Goal: Task Accomplishment & Management: Use online tool/utility

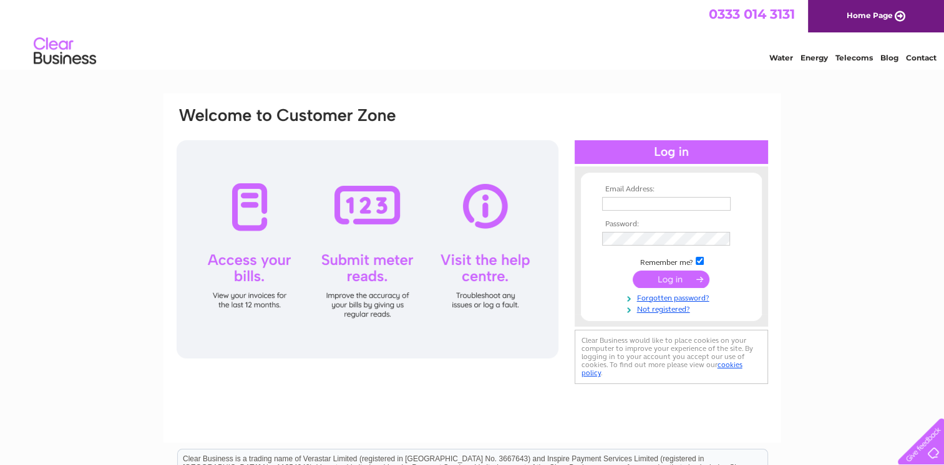
type input "merchcitychiro@hotmail.com"
click at [684, 276] on input "submit" at bounding box center [670, 279] width 77 height 17
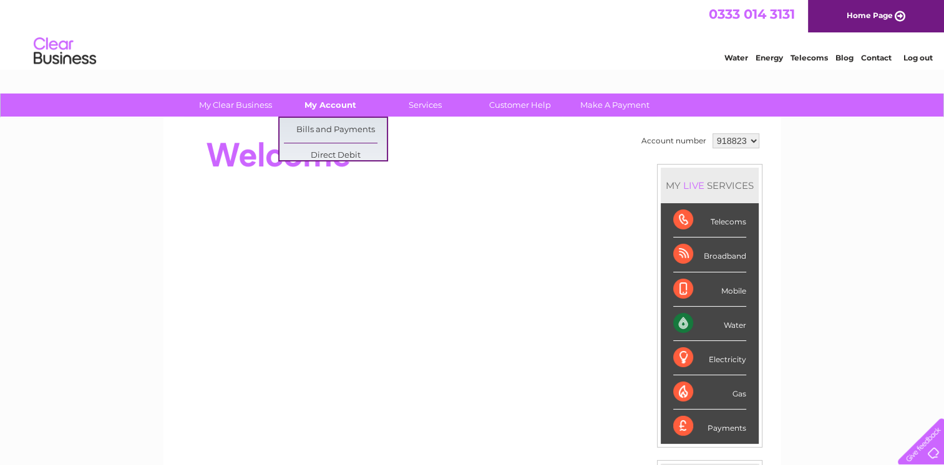
click at [330, 102] on link "My Account" at bounding box center [330, 105] width 103 height 23
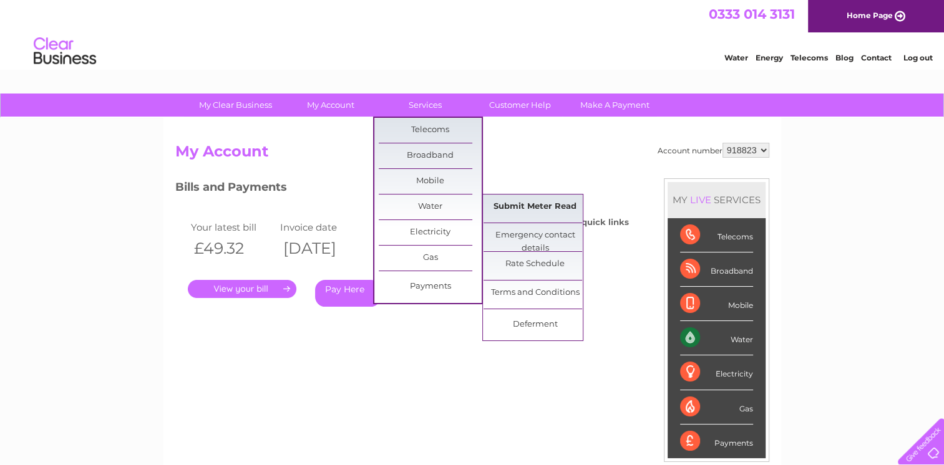
click at [498, 205] on link "Submit Meter Read" at bounding box center [534, 207] width 103 height 25
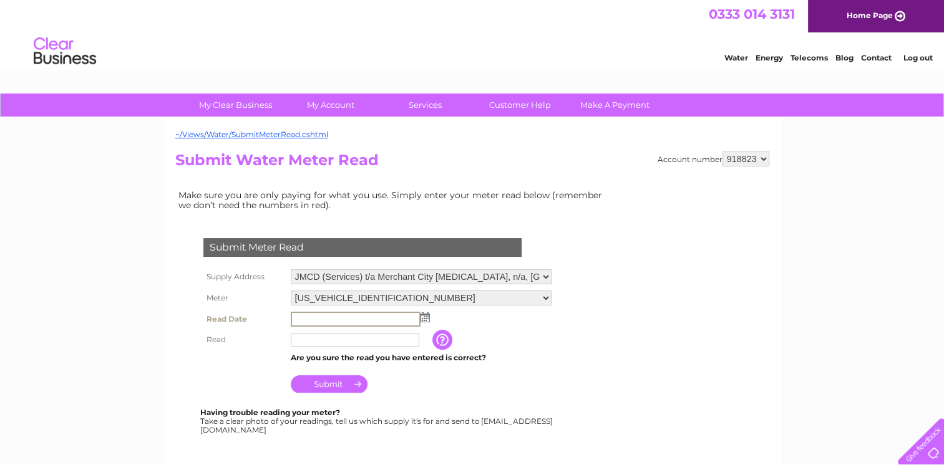
click at [332, 317] on input "text" at bounding box center [356, 319] width 130 height 15
click at [332, 316] on input "text" at bounding box center [356, 319] width 130 height 15
click at [427, 316] on img at bounding box center [424, 317] width 9 height 10
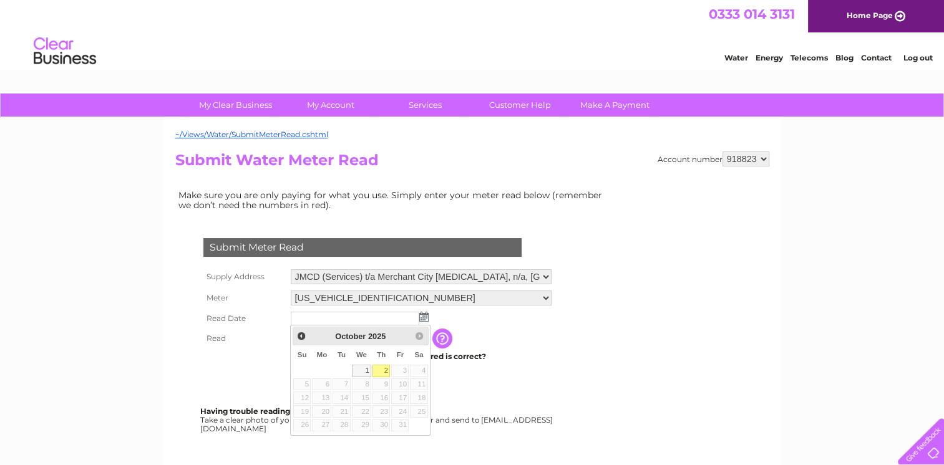
click at [379, 372] on link "2" at bounding box center [380, 371] width 17 height 12
type input "2025/10/02"
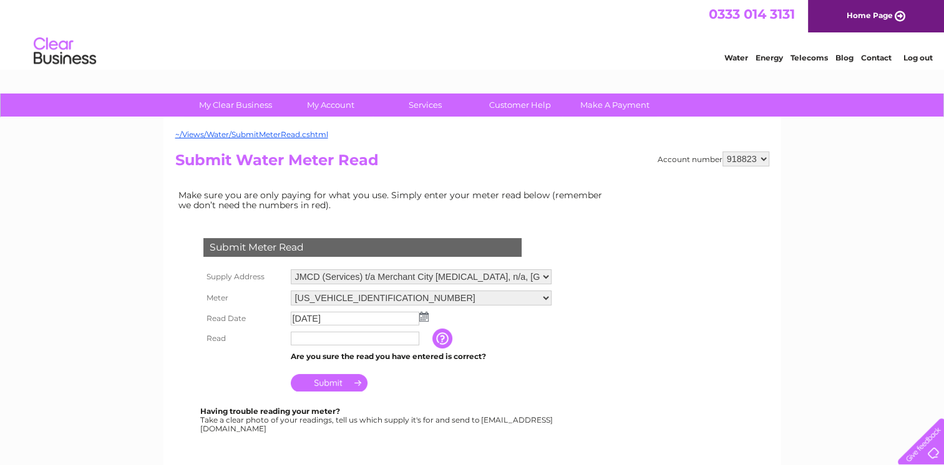
click at [357, 336] on input "text" at bounding box center [355, 339] width 128 height 14
type input "0318"
click at [439, 336] on input "button" at bounding box center [443, 339] width 22 height 20
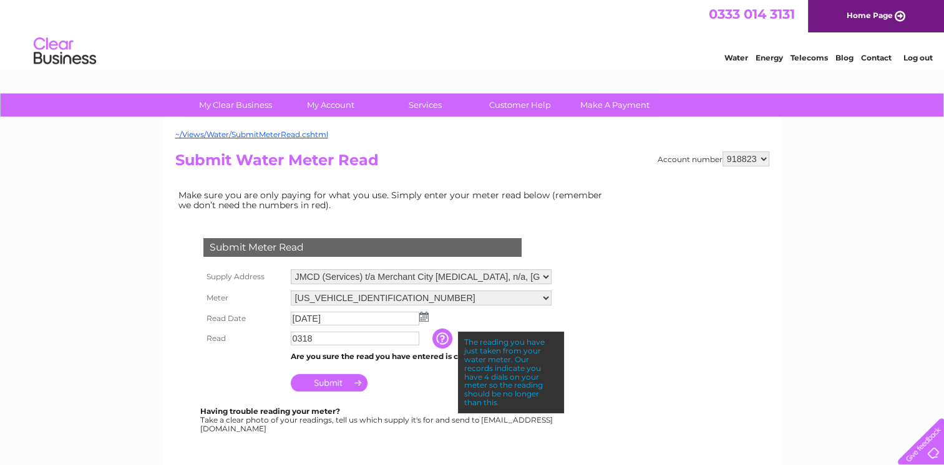
click at [165, 368] on div "~/Views/Water/SubmitMeterRead.cshtml Account number 918823 Submit Water Meter R…" at bounding box center [472, 369] width 618 height 503
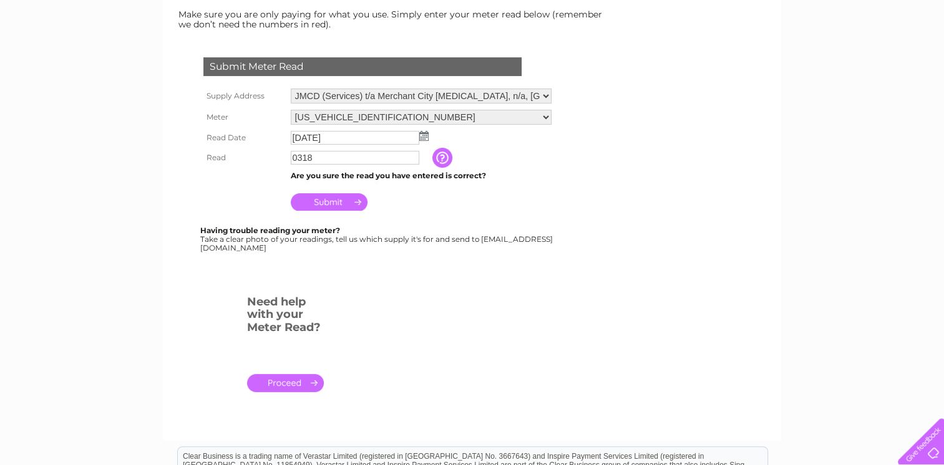
scroll to position [200, 0]
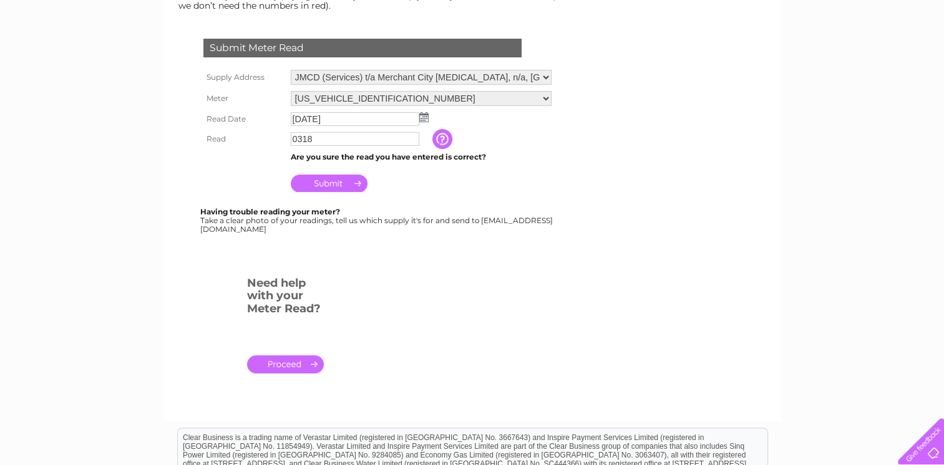
click at [345, 183] on input "Submit" at bounding box center [329, 183] width 77 height 17
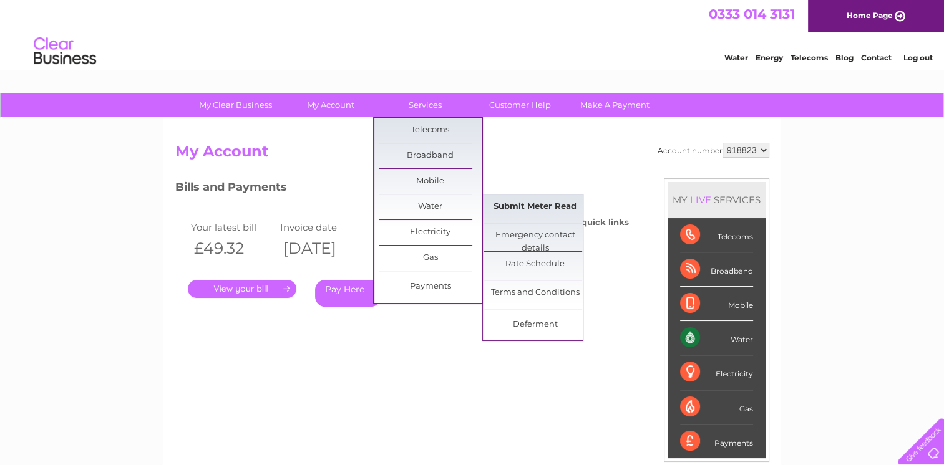
click at [507, 211] on link "Submit Meter Read" at bounding box center [534, 207] width 103 height 25
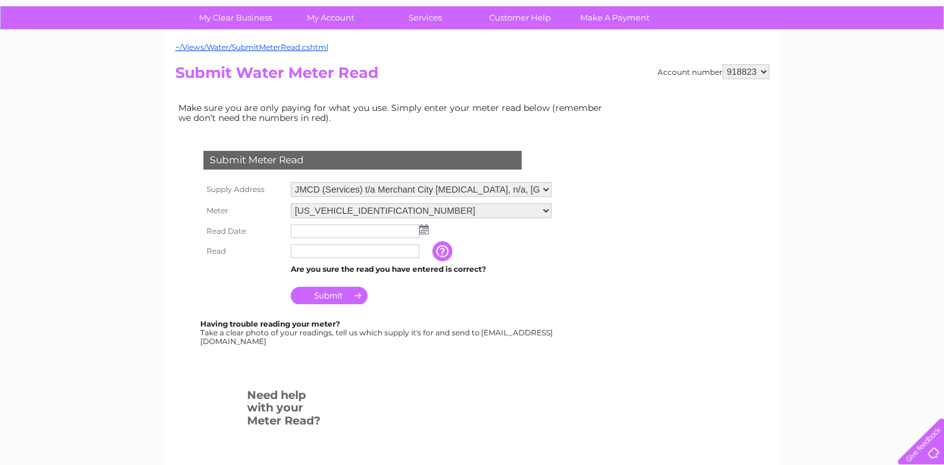
scroll to position [85, 0]
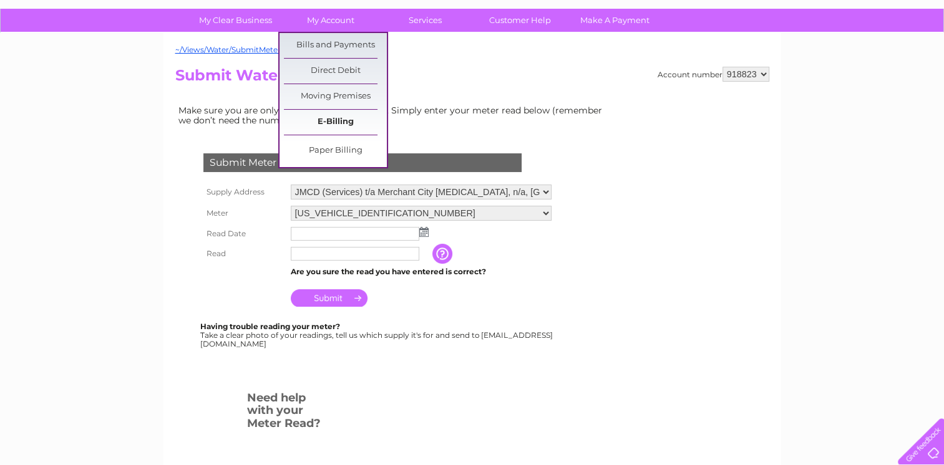
click at [347, 126] on link "E-Billing" at bounding box center [335, 122] width 103 height 25
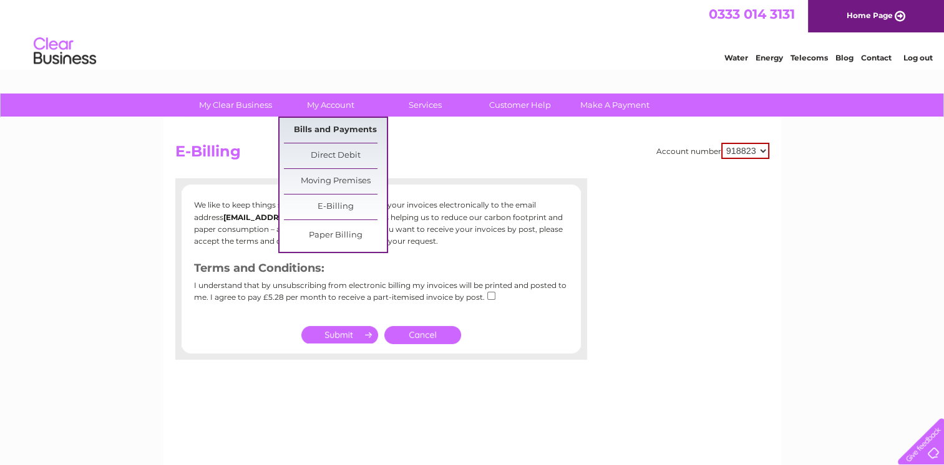
click at [342, 127] on link "Bills and Payments" at bounding box center [335, 130] width 103 height 25
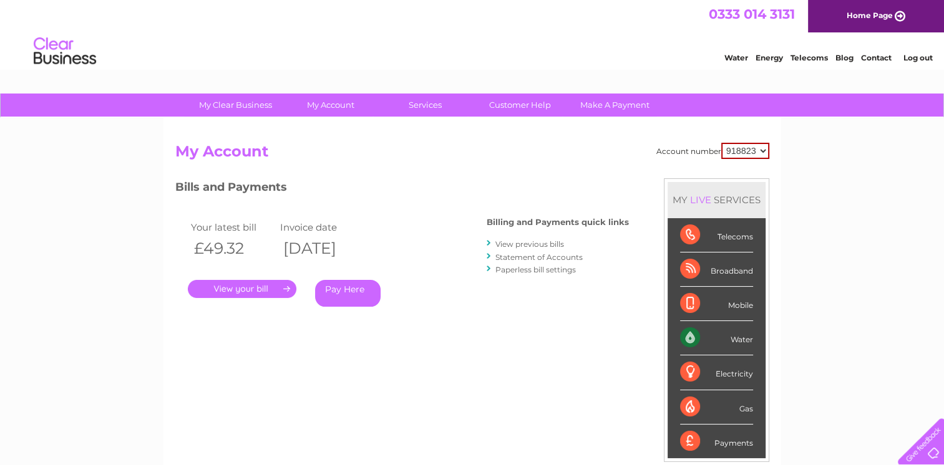
click at [249, 286] on link "." at bounding box center [242, 289] width 109 height 18
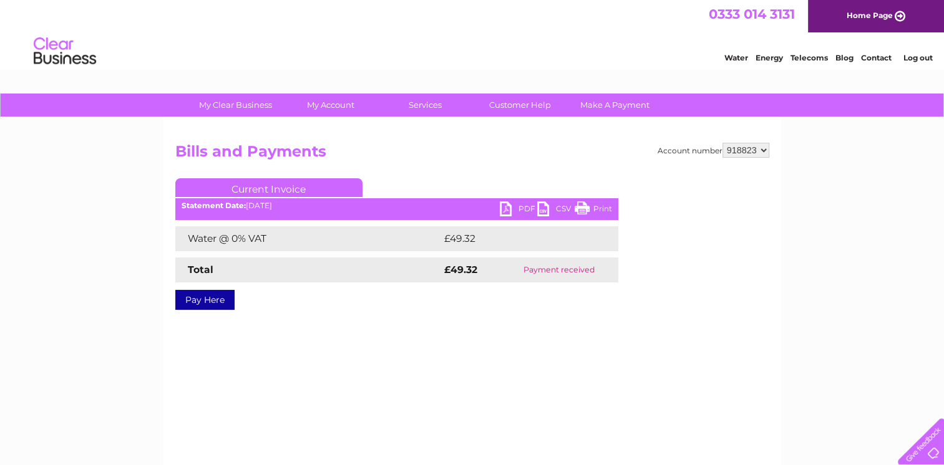
click at [520, 204] on link "PDF" at bounding box center [518, 210] width 37 height 18
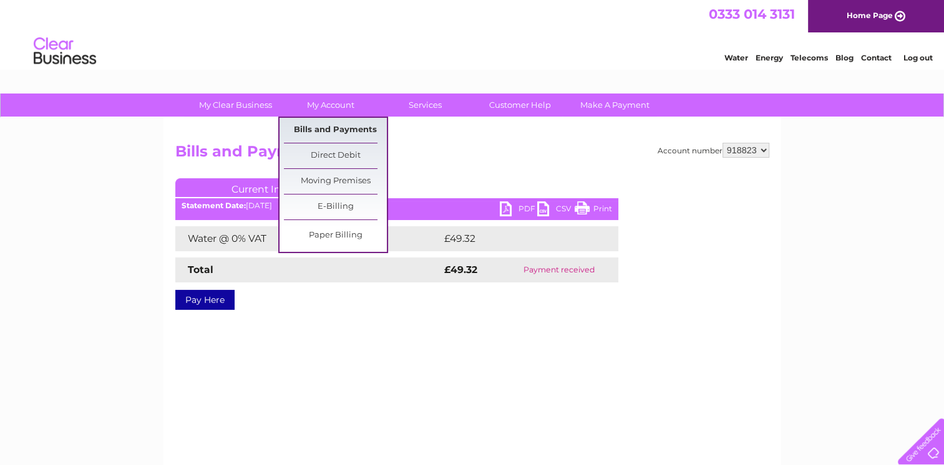
click at [337, 128] on link "Bills and Payments" at bounding box center [335, 130] width 103 height 25
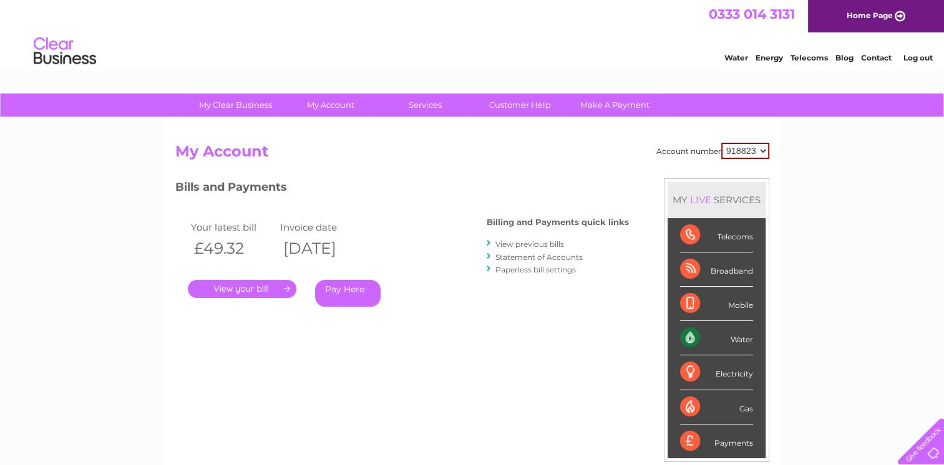
click at [549, 242] on link "View previous bills" at bounding box center [529, 244] width 69 height 9
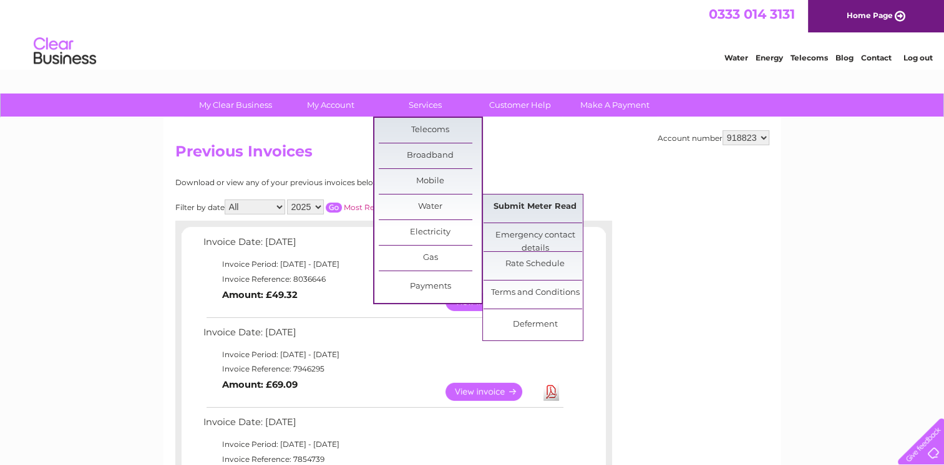
click at [507, 211] on link "Submit Meter Read" at bounding box center [534, 207] width 103 height 25
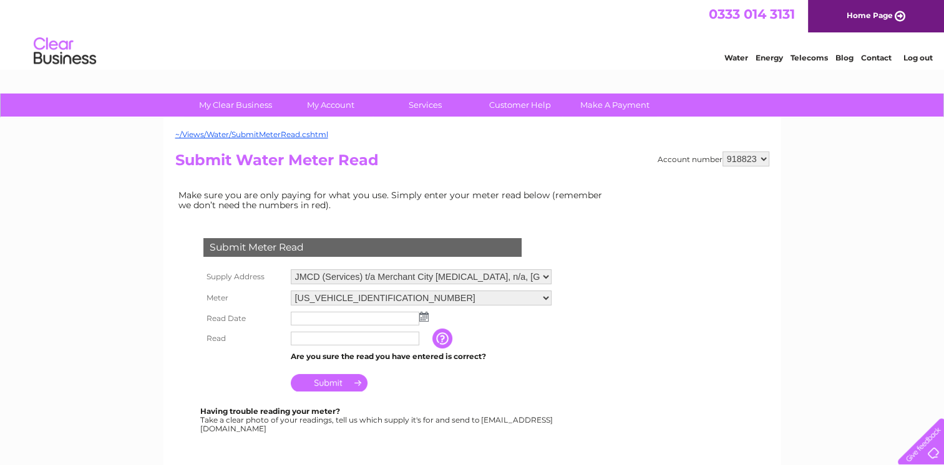
click at [423, 316] on img at bounding box center [423, 317] width 9 height 10
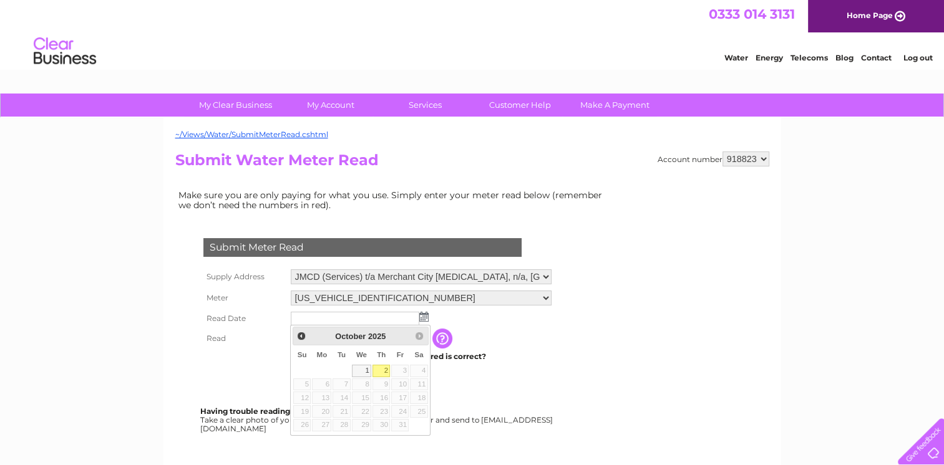
click at [387, 367] on link "2" at bounding box center [380, 371] width 17 height 12
type input "2025/10/02"
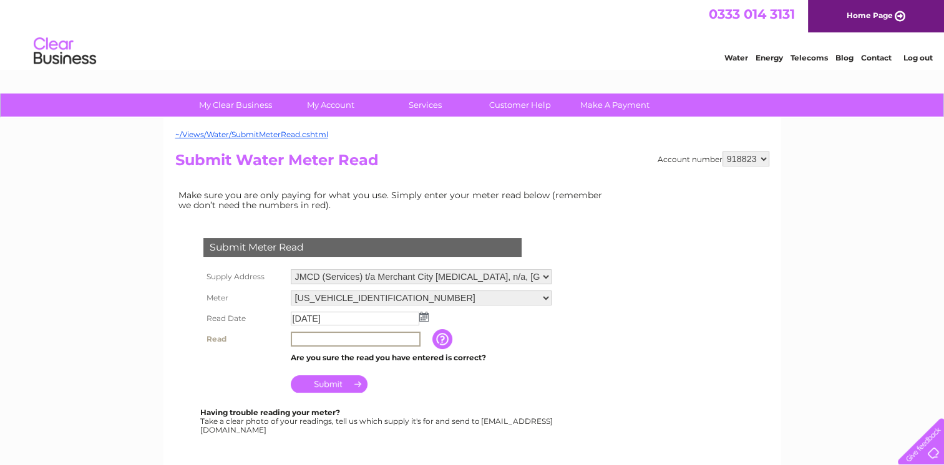
click at [352, 334] on input "text" at bounding box center [356, 339] width 130 height 15
type input "0318"
click at [342, 385] on input "Submit" at bounding box center [329, 383] width 77 height 17
